Goal: Ask a question: Ask a question

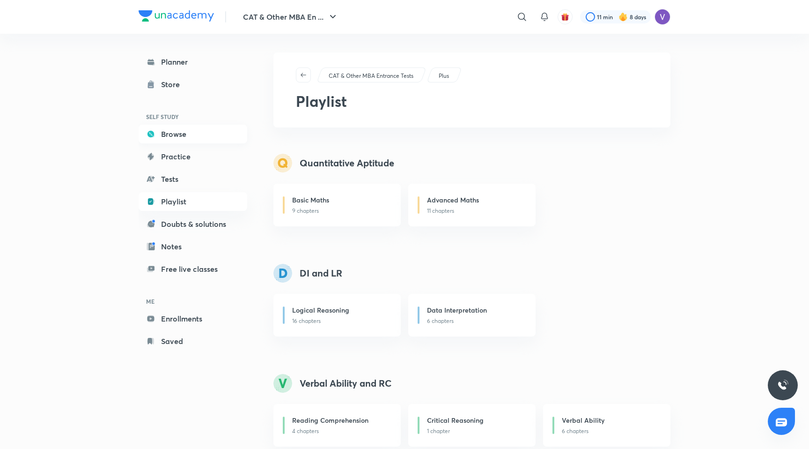
click at [198, 141] on link "Browse" at bounding box center [193, 134] width 109 height 19
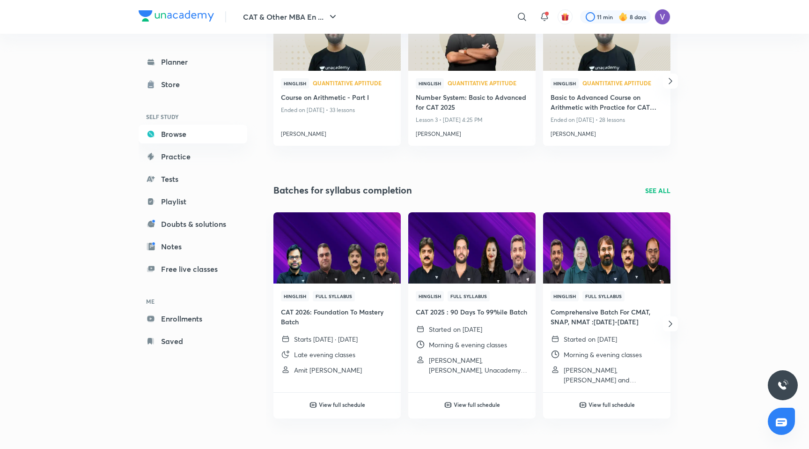
scroll to position [230, 0]
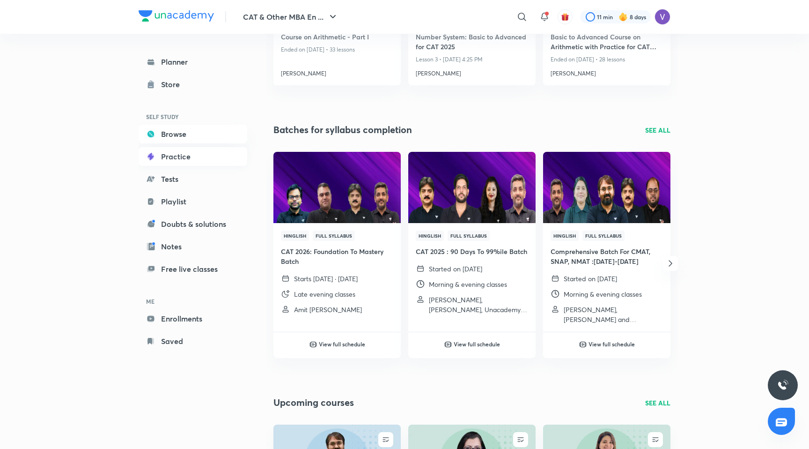
click at [184, 157] on link "Practice" at bounding box center [193, 156] width 109 height 19
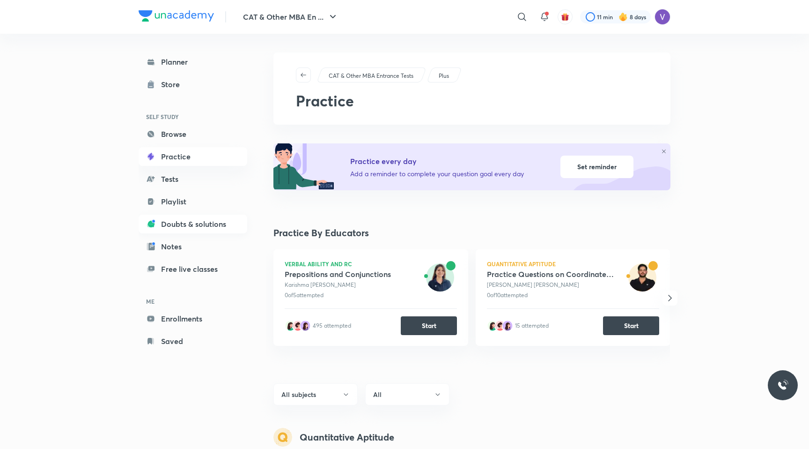
click at [185, 218] on link "Doubts & solutions" at bounding box center [193, 223] width 109 height 19
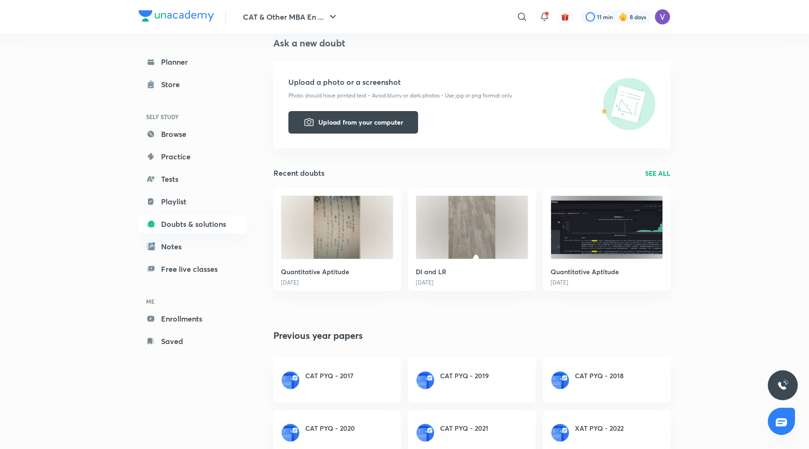
scroll to position [128, 0]
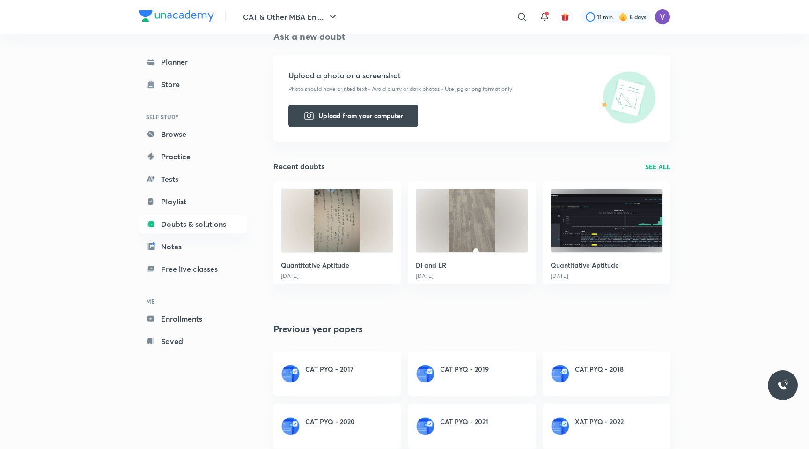
click at [355, 219] on img at bounding box center [336, 220] width 111 height 63
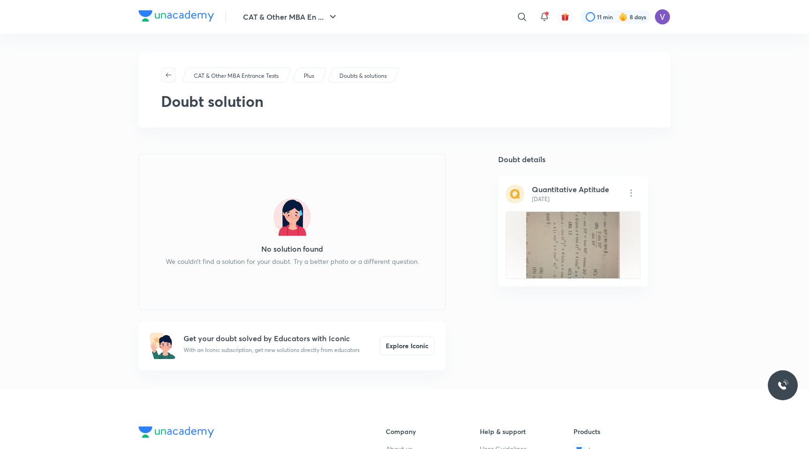
click at [165, 72] on icon "button" at bounding box center [168, 74] width 7 height 7
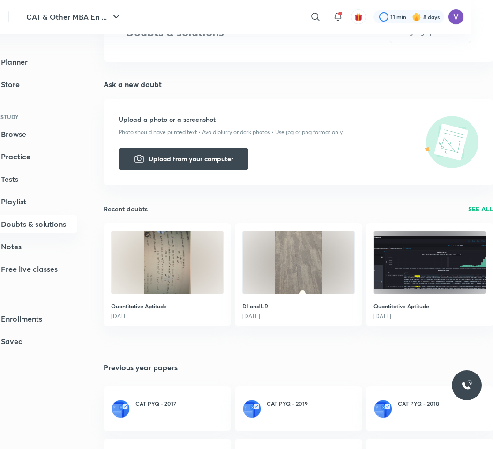
scroll to position [58, 22]
click at [306, 261] on img at bounding box center [297, 262] width 111 height 63
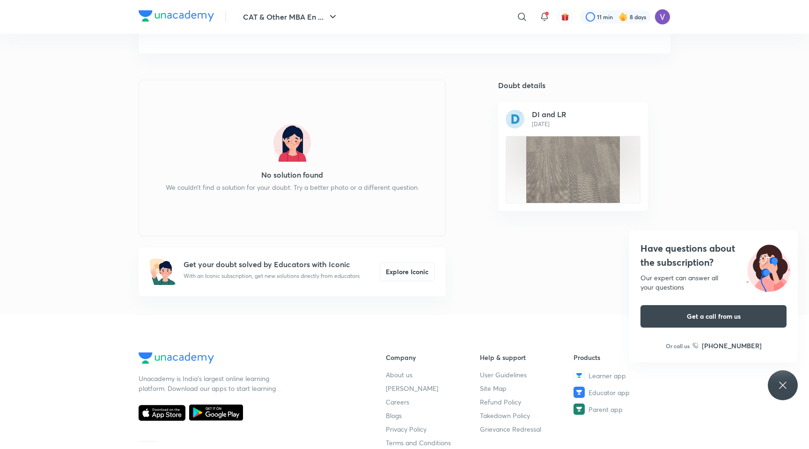
scroll to position [9, 0]
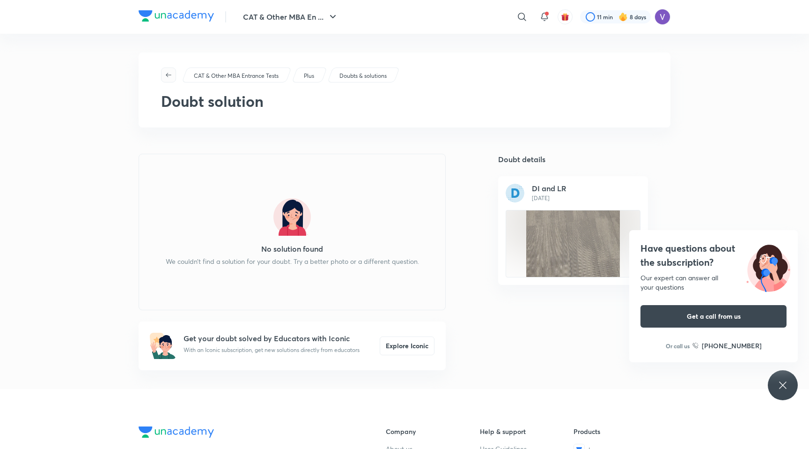
click at [172, 75] on icon "button" at bounding box center [168, 74] width 7 height 7
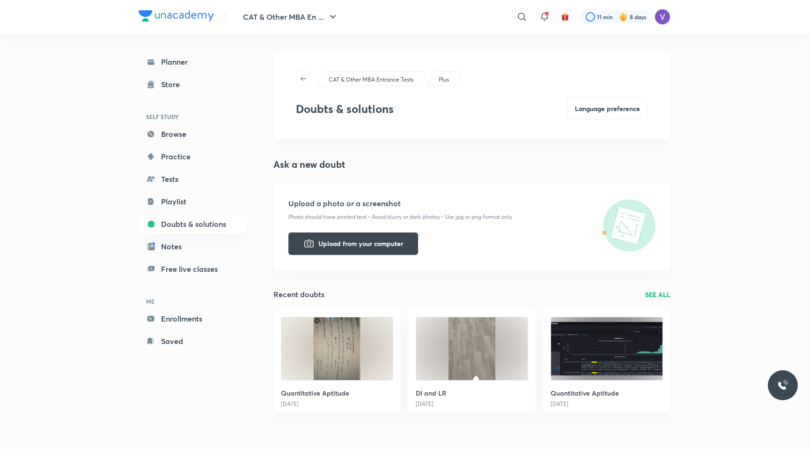
click at [660, 292] on link "SEE ALL" at bounding box center [657, 294] width 25 height 10
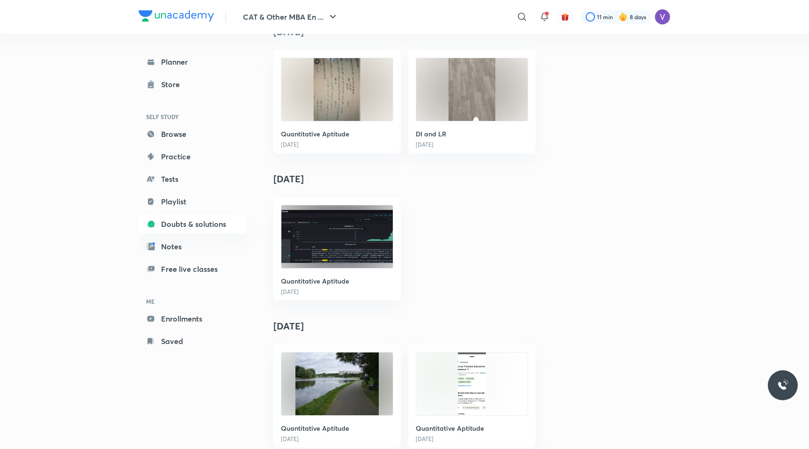
scroll to position [176, 0]
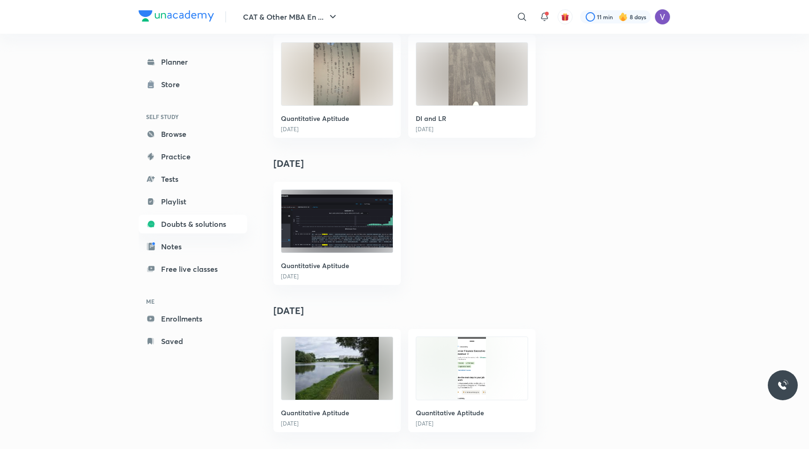
click at [478, 349] on img at bounding box center [471, 368] width 111 height 63
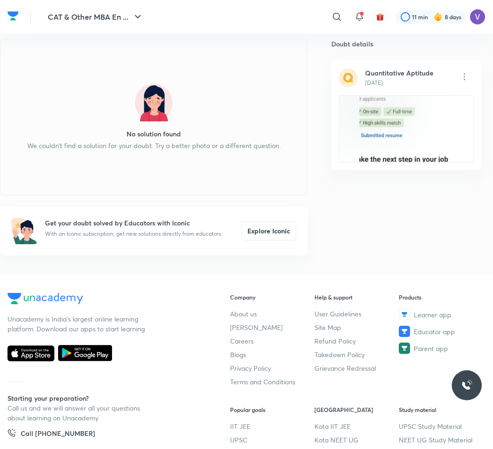
scroll to position [109, 0]
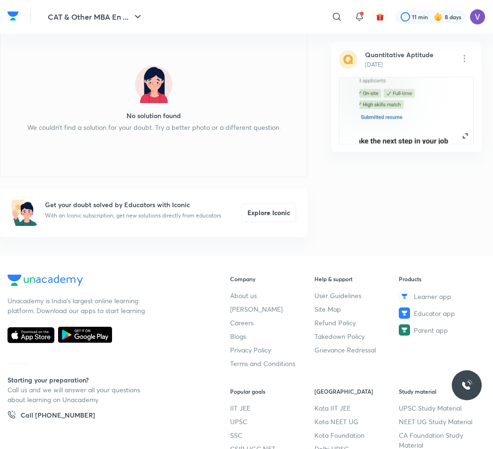
click at [398, 95] on div at bounding box center [406, 88] width 134 height 22
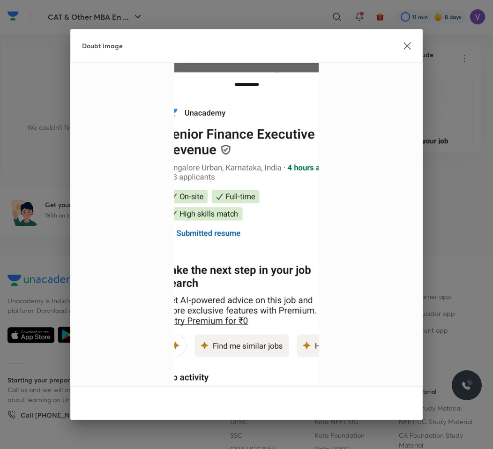
click at [405, 44] on icon at bounding box center [406, 46] width 7 height 7
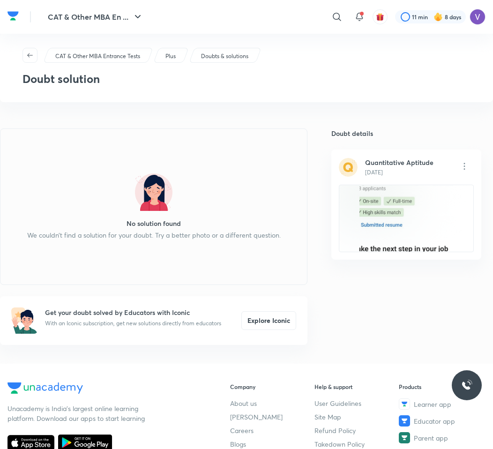
scroll to position [0, 0]
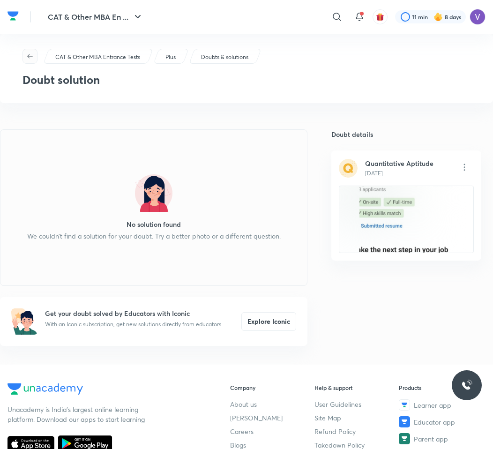
click at [25, 57] on span "button" at bounding box center [30, 55] width 14 height 7
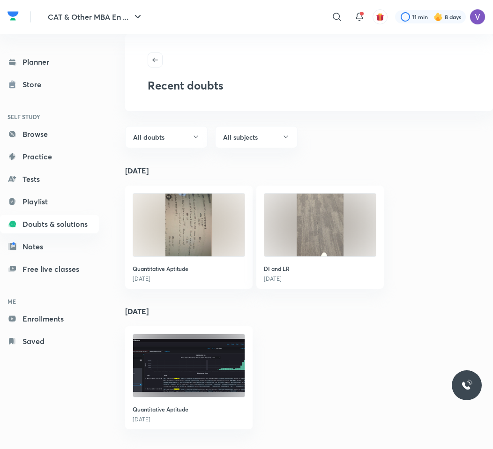
click at [168, 359] on img at bounding box center [188, 365] width 111 height 63
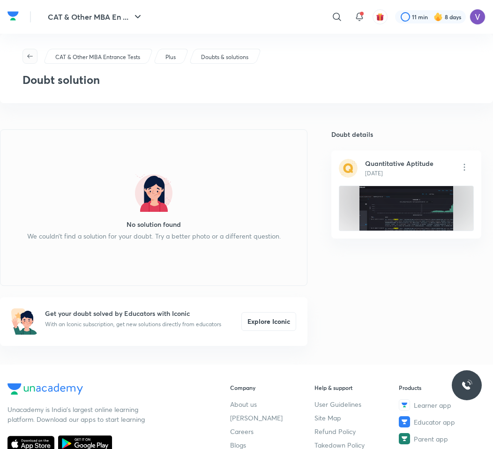
click at [26, 59] on span "button" at bounding box center [30, 55] width 14 height 7
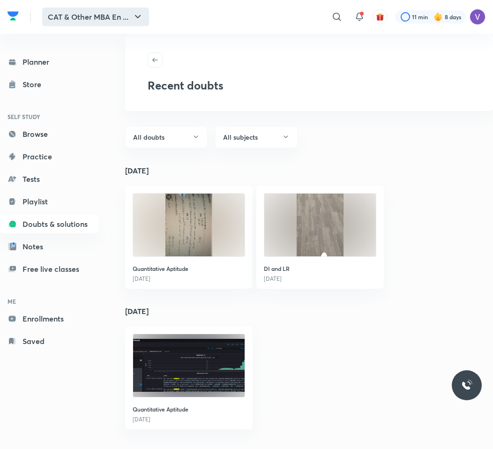
click at [107, 15] on button "CAT & Other MBA En ..." at bounding box center [95, 16] width 107 height 19
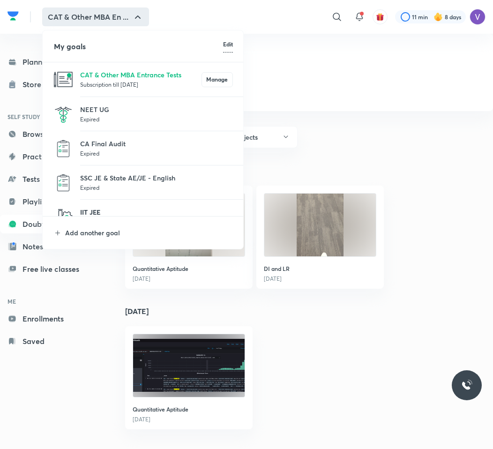
click at [86, 212] on p "IIT JEE" at bounding box center [156, 212] width 153 height 10
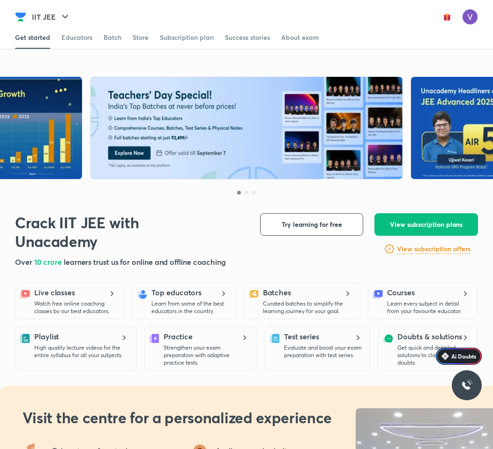
click at [462, 355] on span "Ai Doubts" at bounding box center [463, 355] width 25 height 7
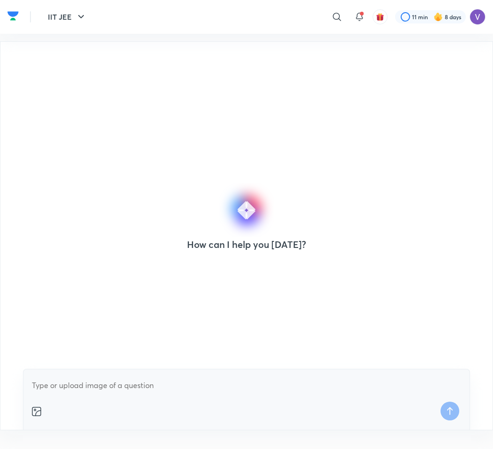
click at [174, 373] on div at bounding box center [246, 398] width 447 height 61
click at [54, 9] on button "IIT JEE" at bounding box center [67, 16] width 50 height 19
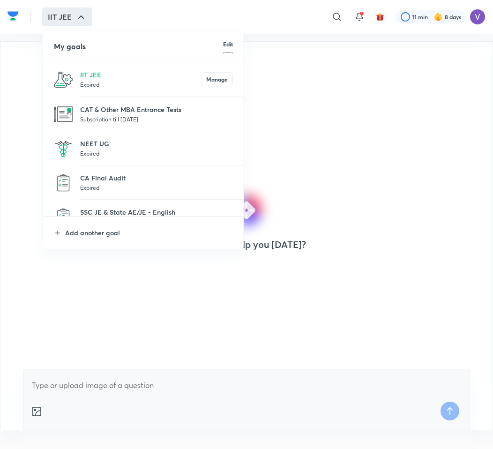
click at [110, 385] on div at bounding box center [246, 224] width 493 height 449
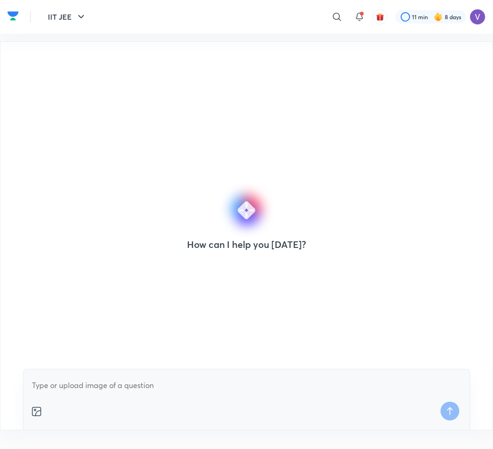
click at [162, 386] on textarea at bounding box center [246, 384] width 431 height 17
type textarea "how?"
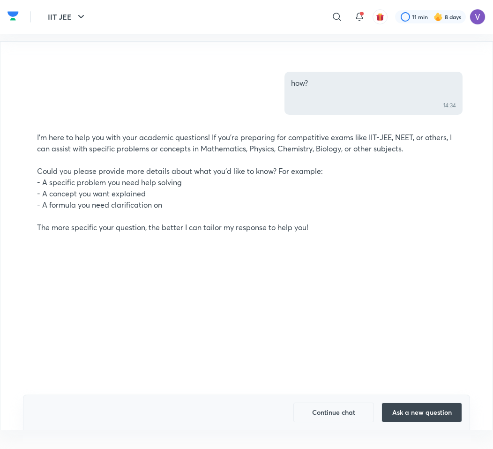
click at [427, 407] on button "Ask a new question" at bounding box center [421, 412] width 81 height 20
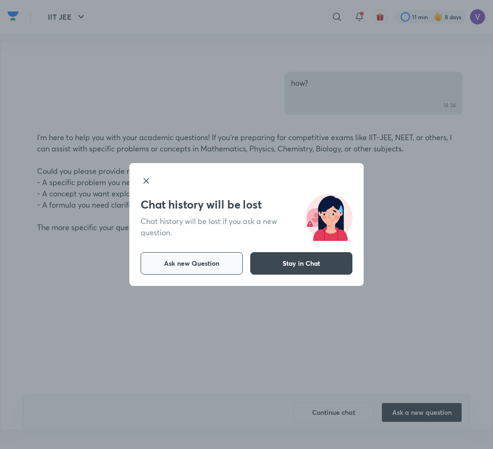
click at [223, 256] on button "Ask new Question" at bounding box center [191, 263] width 102 height 22
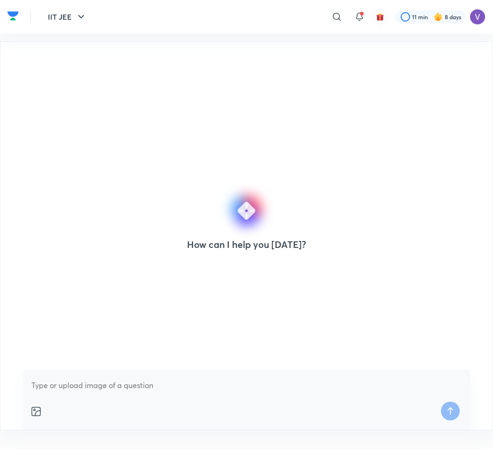
click at [13, 15] on img at bounding box center [12, 16] width 11 height 14
click at [69, 17] on button "IIT JEE" at bounding box center [67, 16] width 50 height 19
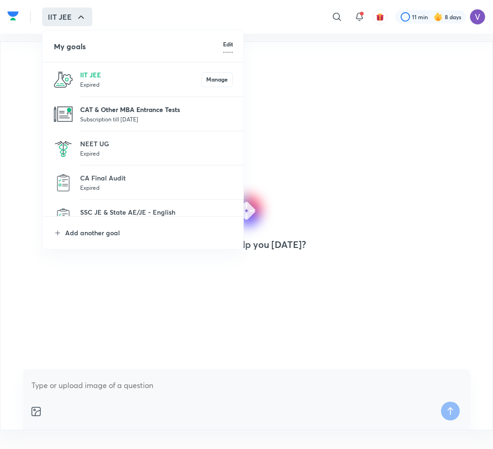
click at [129, 108] on p "CAT & Other MBA Entrance Tests" at bounding box center [156, 109] width 153 height 10
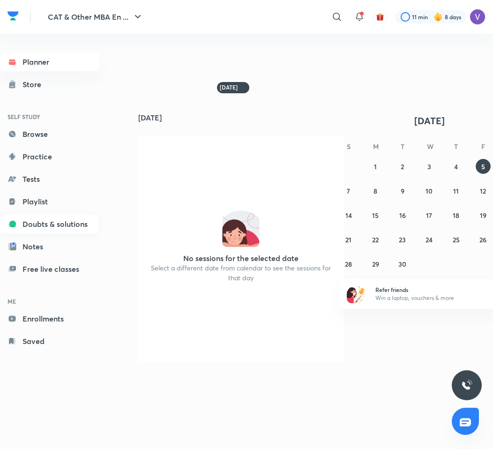
click at [58, 221] on link "Doubts & solutions" at bounding box center [49, 223] width 99 height 19
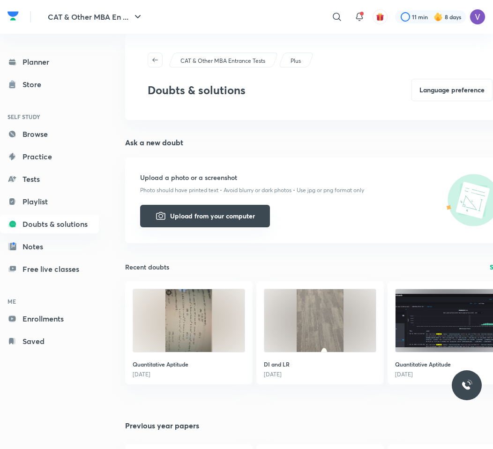
click at [230, 215] on button "Upload from your computer" at bounding box center [205, 216] width 130 height 22
